Goal: Information Seeking & Learning: Find specific fact

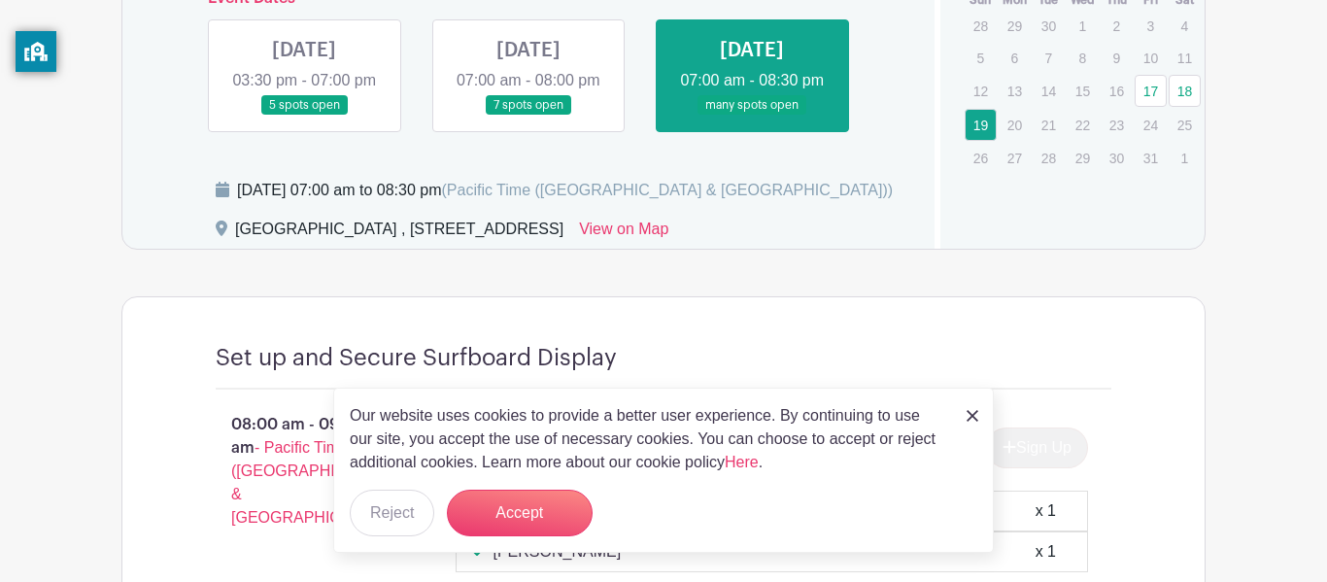
scroll to position [925, 0]
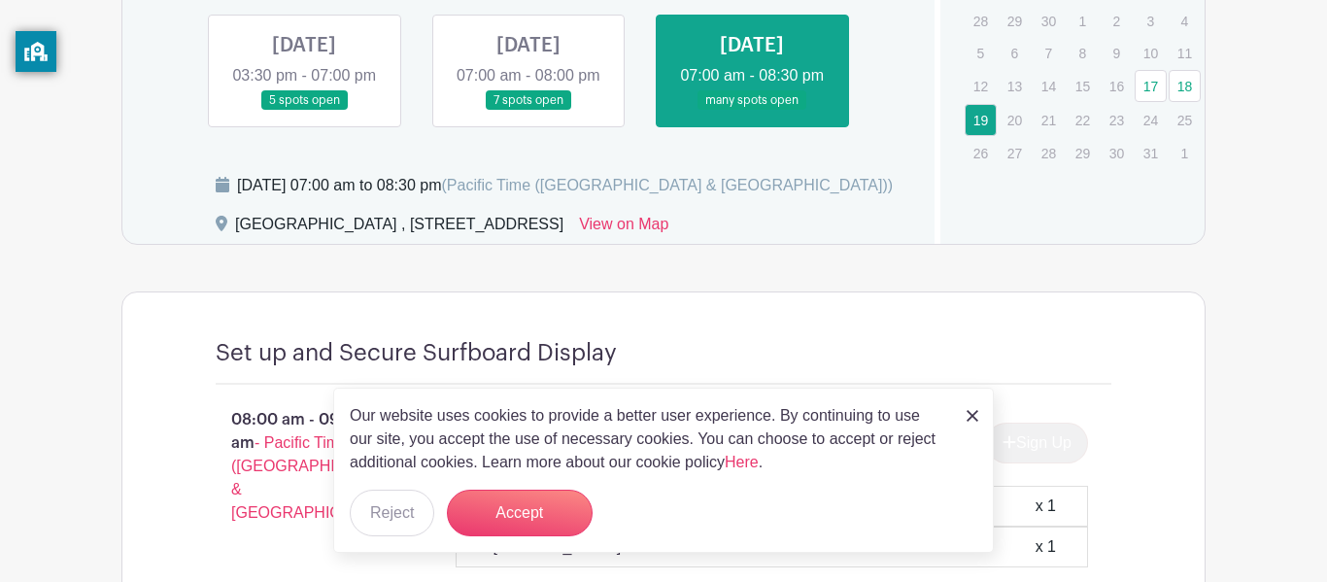
click at [850, 331] on div "Set up and Secure Surfboard Display 08:00 am - 09:00 am - Pacific Time ([GEOGRA…" at bounding box center [663, 508] width 989 height 433
click at [402, 520] on button "Reject" at bounding box center [392, 512] width 84 height 47
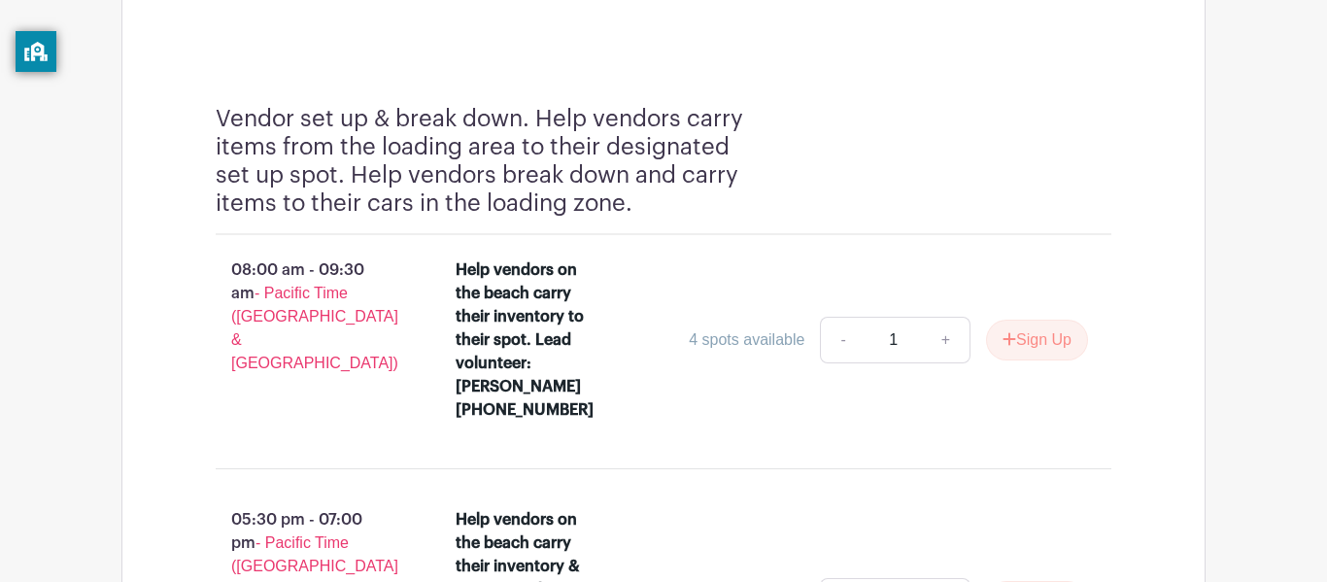
scroll to position [6042, 0]
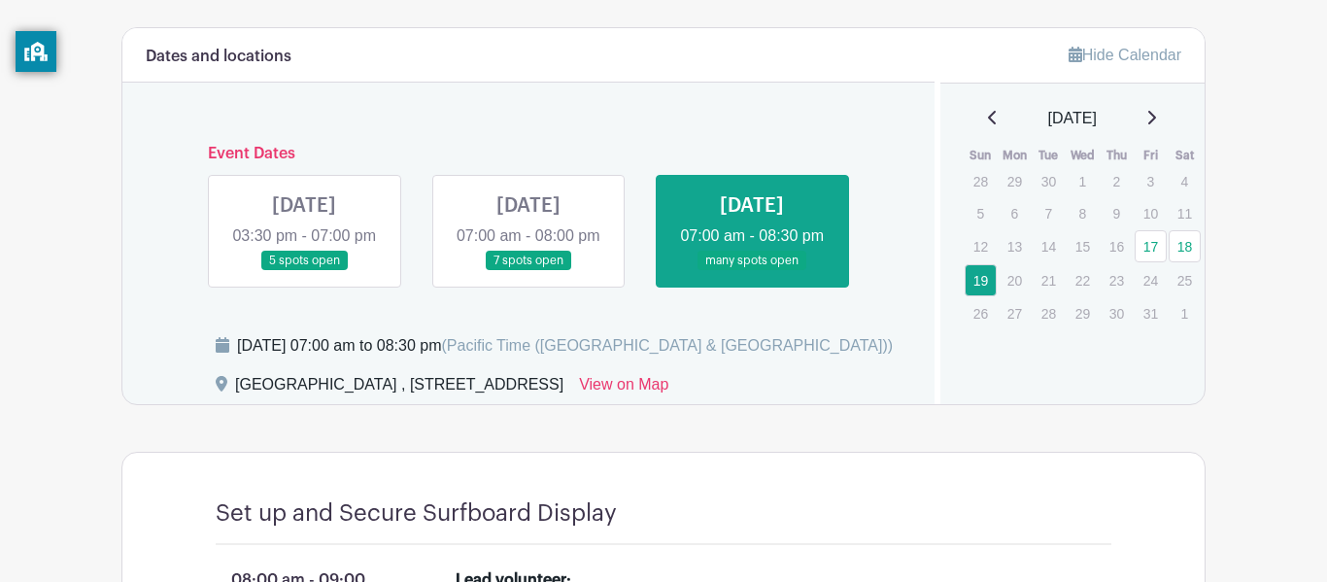
scroll to position [766, 0]
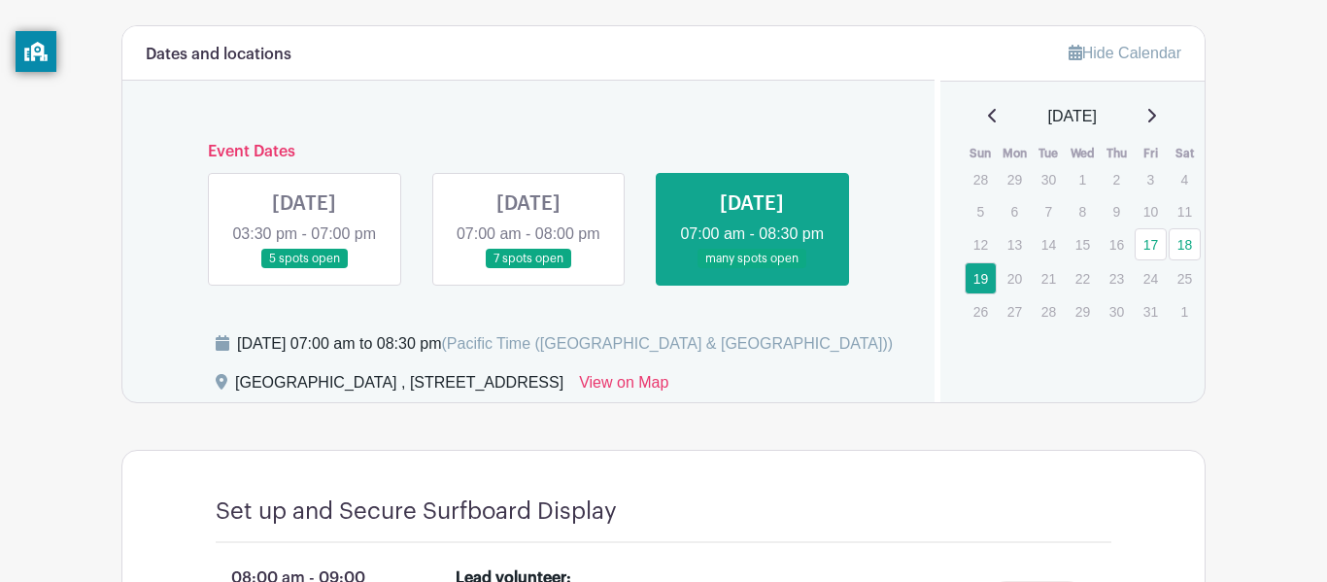
click at [304, 269] on link at bounding box center [304, 269] width 0 height 0
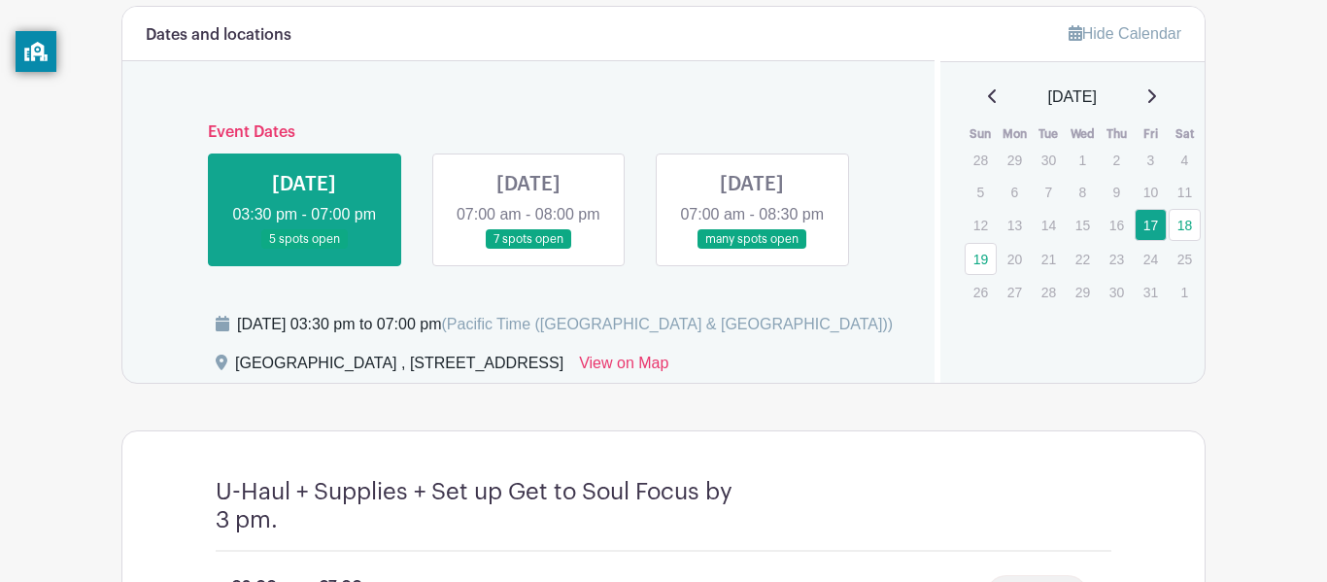
scroll to position [795, 0]
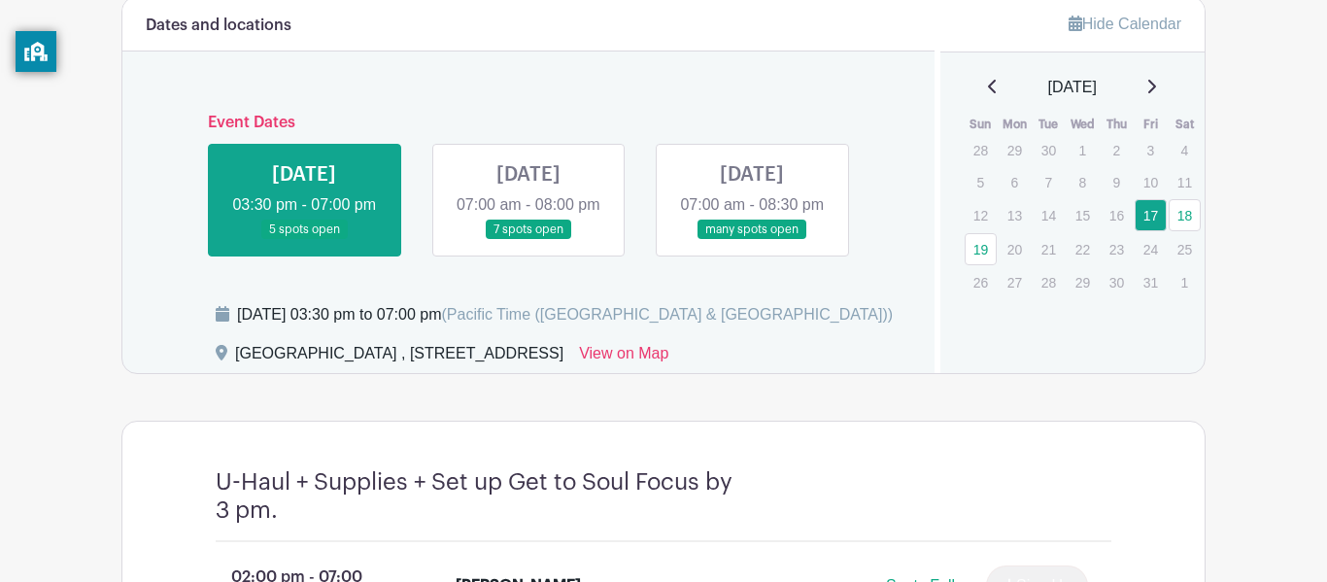
drag, startPoint x: 726, startPoint y: 388, endPoint x: 231, endPoint y: 382, distance: 495.3
click at [231, 373] on div "Capitola Esplanade Park , 120 Monterey Ave, Capitola, CA 95010, USA View on Map" at bounding box center [563, 357] width 695 height 31
copy div "[GEOGRAPHIC_DATA] , [STREET_ADDRESS]"
